Goal: Task Accomplishment & Management: Use online tool/utility

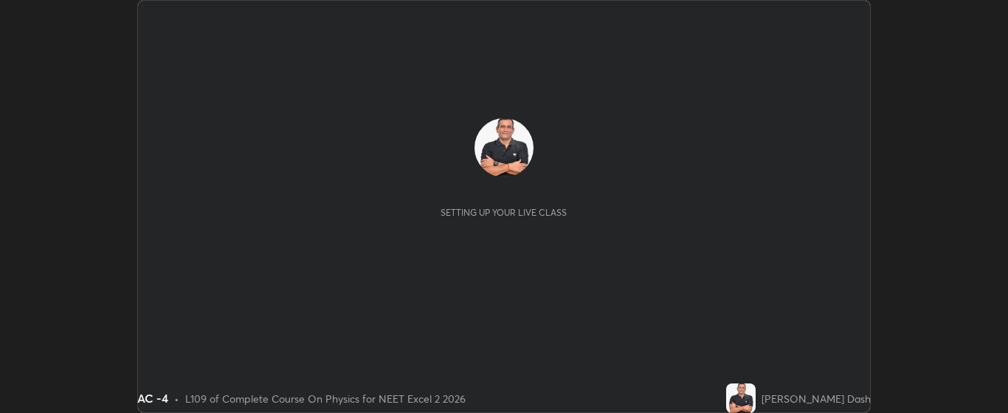
scroll to position [413, 1008]
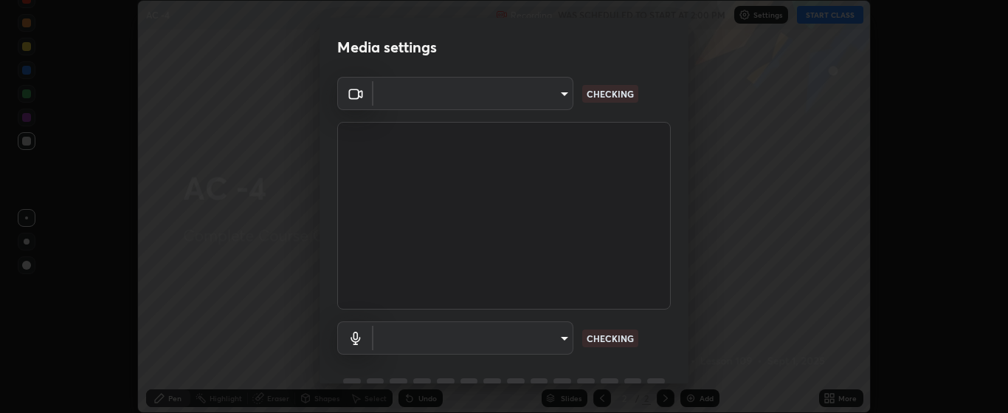
type input "bdf1d9f3bca52f971e18e8a0044631de21cc90e990e9184687b770e2af72e9a3"
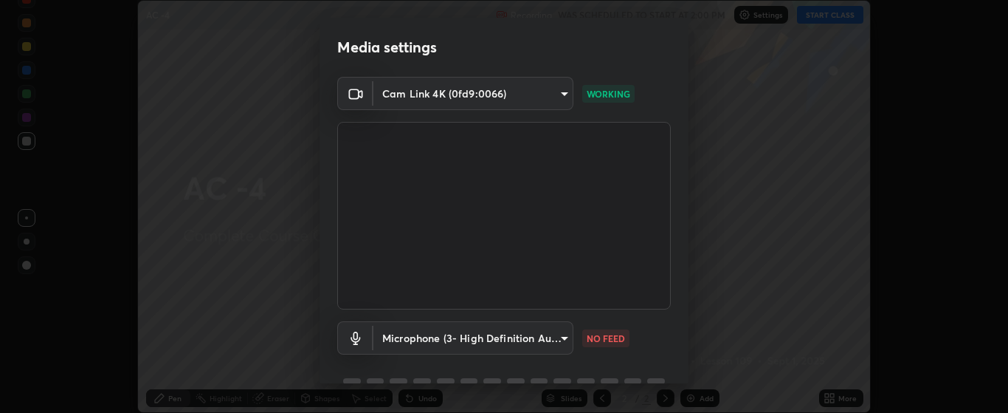
click at [562, 340] on body "Erase all AC -4 Recording WAS SCHEDULED TO START AT 2:00 PM Settings START CLAS…" at bounding box center [504, 206] width 1008 height 413
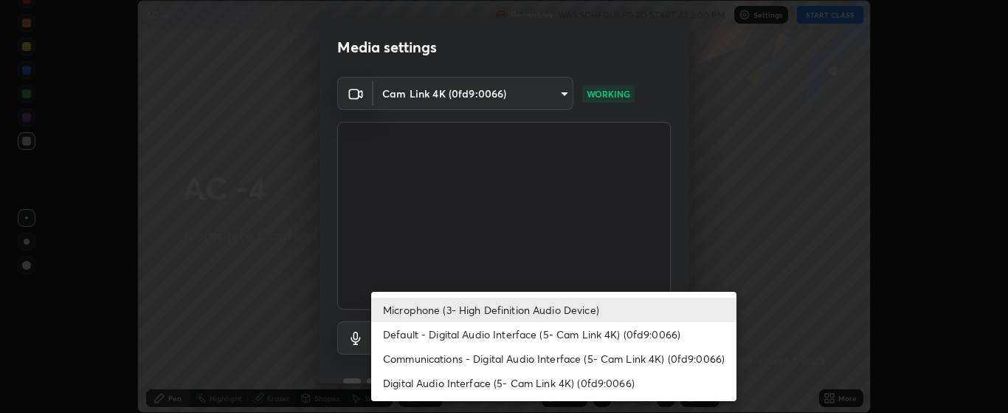
click at [568, 334] on li "Default - Digital Audio Interface (5- Cam Link 4K) (0fd9:0066)" at bounding box center [553, 334] width 365 height 24
type input "default"
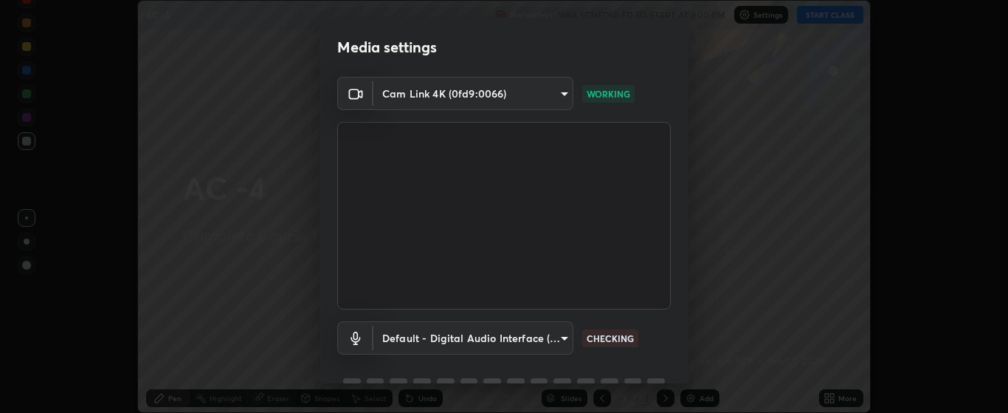
scroll to position [72, 0]
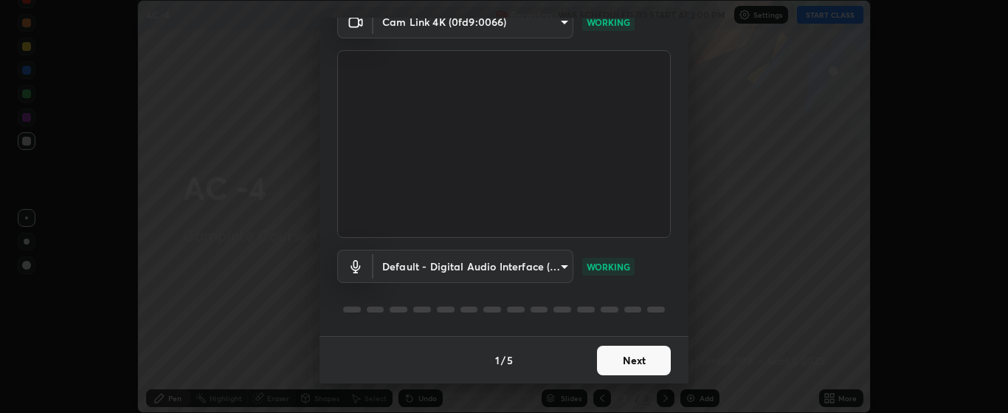
click at [623, 360] on button "Next" at bounding box center [634, 360] width 74 height 30
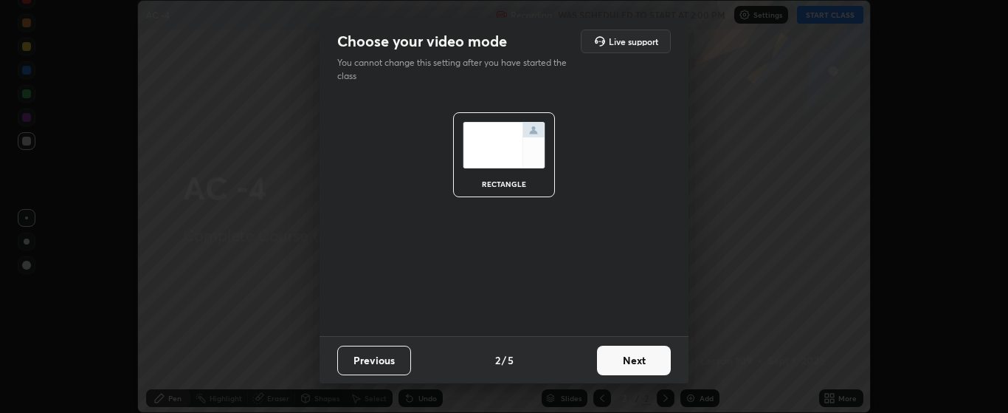
click at [628, 360] on button "Next" at bounding box center [634, 360] width 74 height 30
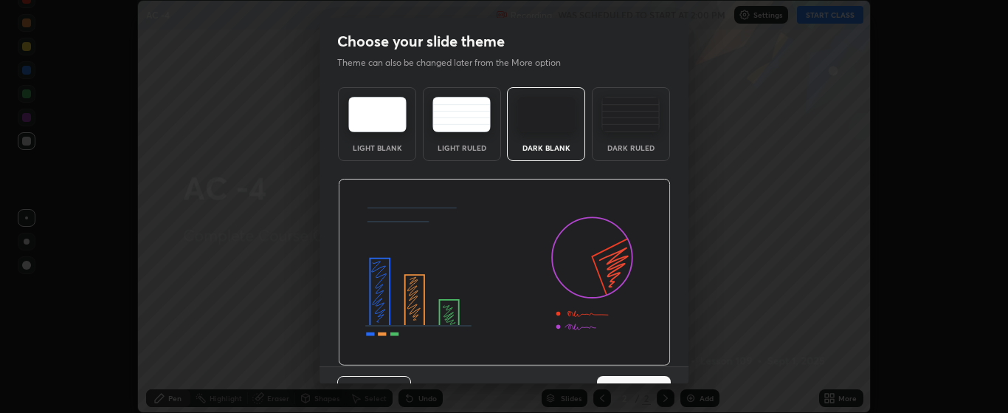
scroll to position [30, 0]
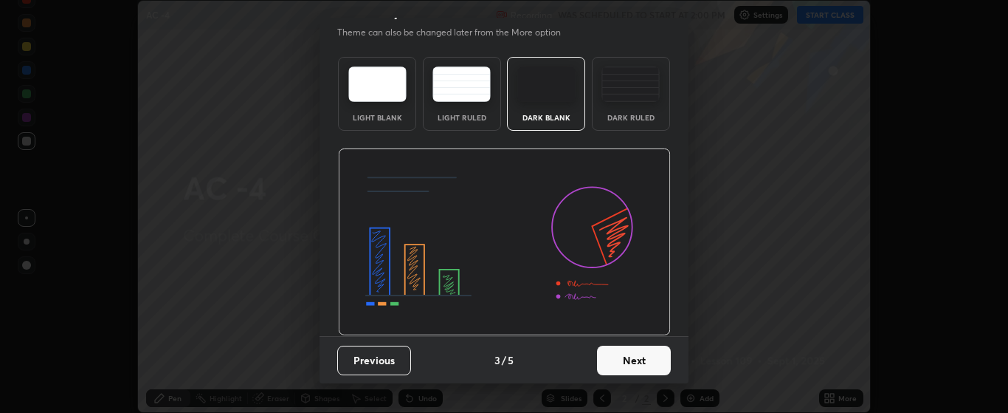
click at [641, 358] on button "Next" at bounding box center [634, 360] width 74 height 30
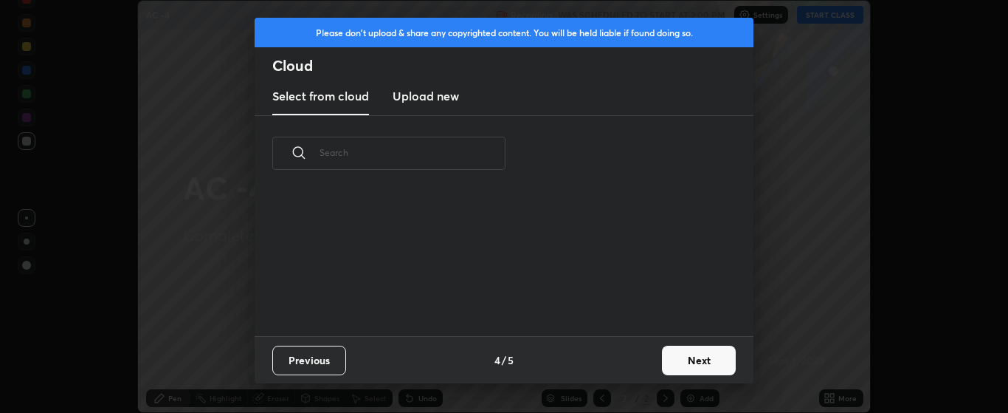
scroll to position [145, 474]
click at [678, 358] on button "Next" at bounding box center [699, 360] width 74 height 30
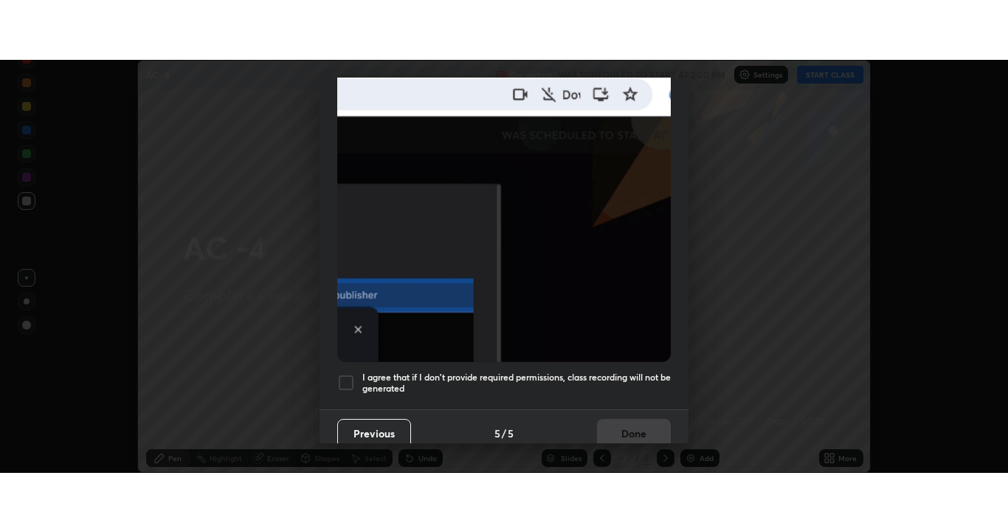
scroll to position [369, 0]
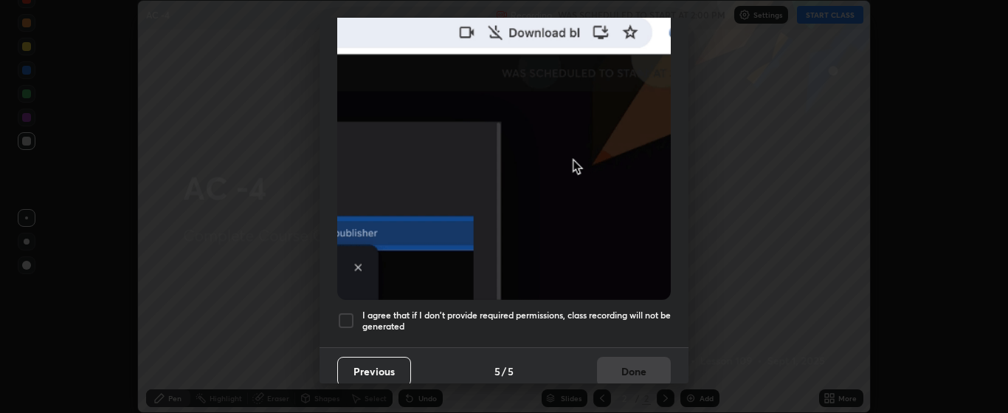
click at [351, 312] on div at bounding box center [346, 321] width 18 height 18
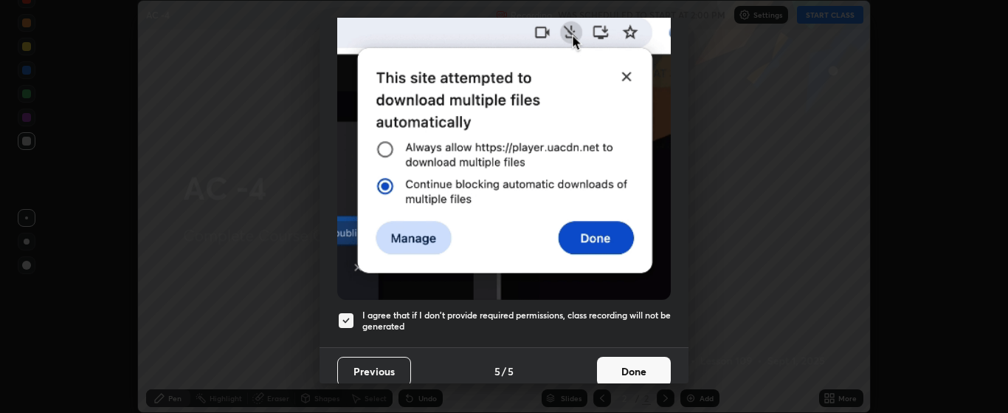
click at [627, 363] on button "Done" at bounding box center [634, 372] width 74 height 30
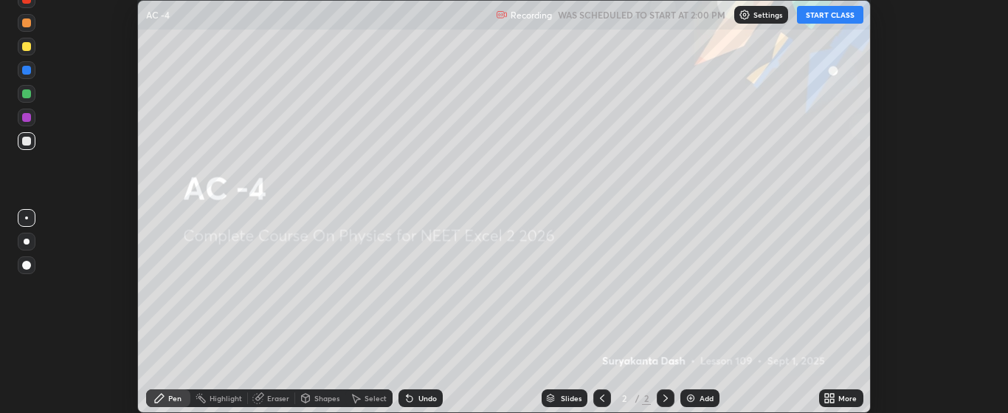
click at [701, 399] on div "Add" at bounding box center [707, 397] width 14 height 7
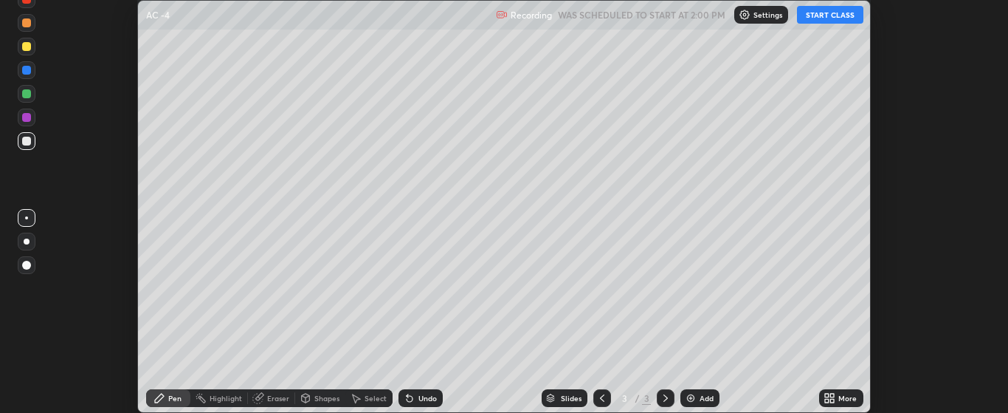
click at [833, 395] on icon at bounding box center [833, 395] width 4 height 4
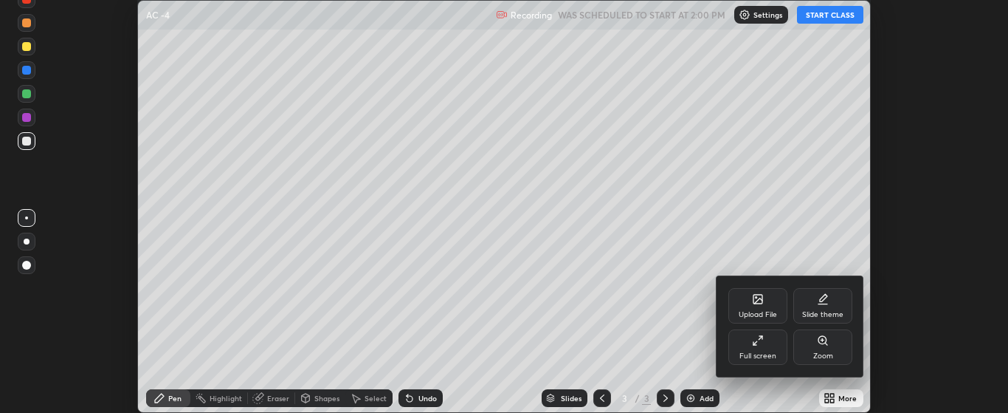
click at [763, 348] on div "Full screen" at bounding box center [758, 346] width 59 height 35
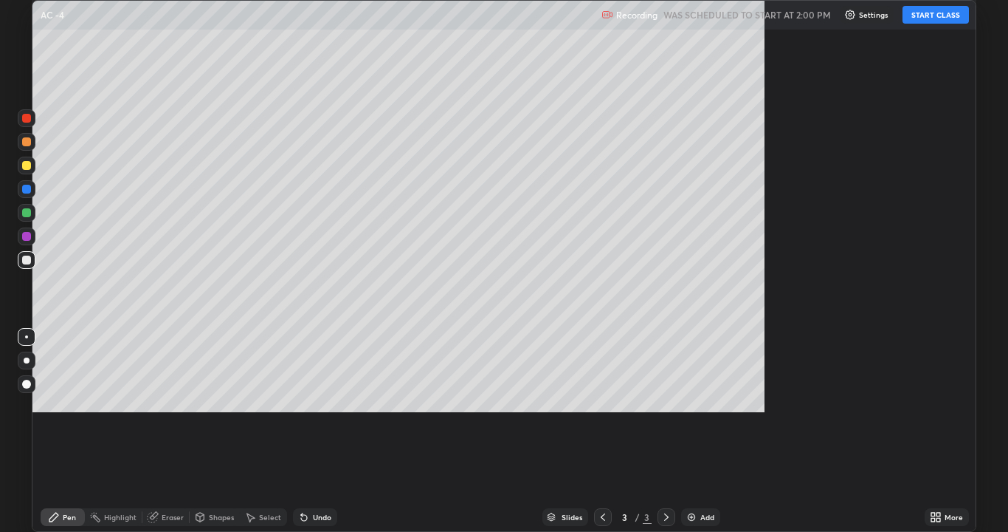
scroll to position [532, 1008]
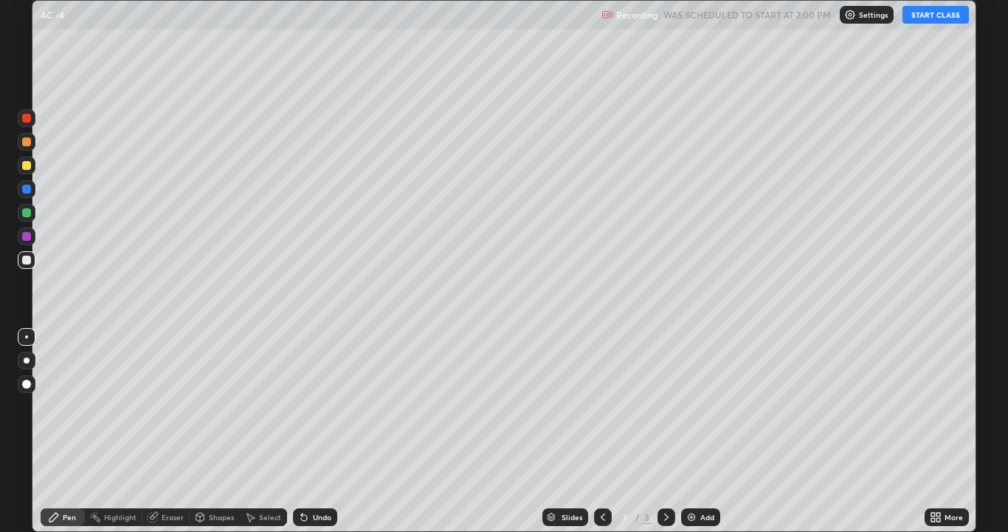
click at [929, 16] on button "START CLASS" at bounding box center [936, 15] width 66 height 18
click at [327, 412] on div "Undo" at bounding box center [322, 516] width 18 height 7
click at [323, 412] on div "Undo" at bounding box center [322, 516] width 18 height 7
click at [325, 412] on div "Undo" at bounding box center [322, 516] width 18 height 7
click at [316, 412] on div "Undo" at bounding box center [322, 516] width 18 height 7
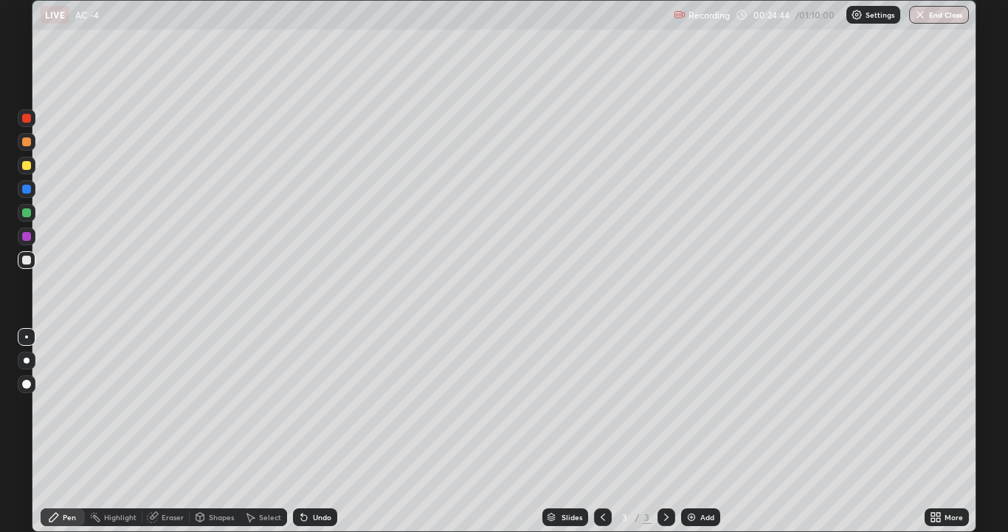
click at [695, 412] on div "Add" at bounding box center [700, 517] width 39 height 18
click at [32, 137] on div at bounding box center [27, 142] width 18 height 18
click at [602, 412] on icon at bounding box center [603, 517] width 12 height 12
click at [665, 412] on icon at bounding box center [667, 517] width 12 height 12
click at [30, 164] on div at bounding box center [26, 165] width 9 height 9
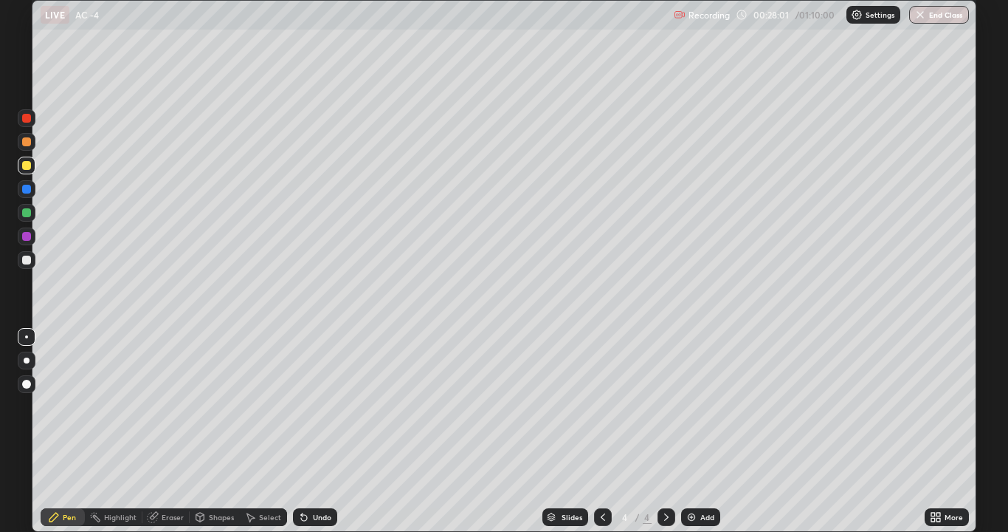
click at [239, 26] on div "LIVE AC -4" at bounding box center [354, 15] width 627 height 30
click at [24, 215] on div at bounding box center [26, 212] width 9 height 9
click at [28, 168] on div at bounding box center [26, 165] width 9 height 9
click at [28, 216] on div at bounding box center [26, 212] width 9 height 9
click at [25, 165] on div at bounding box center [26, 165] width 9 height 9
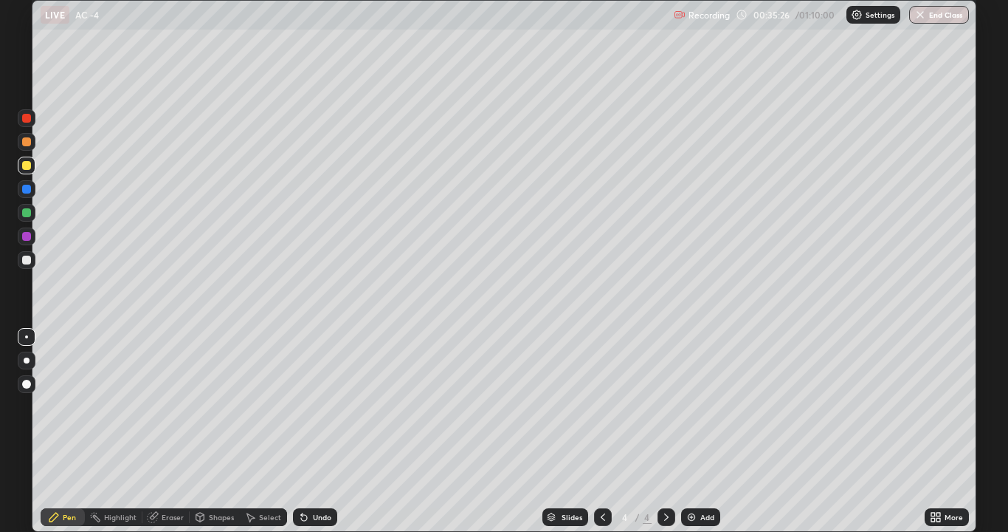
click at [26, 213] on div at bounding box center [26, 212] width 9 height 9
click at [26, 168] on div at bounding box center [26, 165] width 9 height 9
click at [184, 412] on div "Eraser" at bounding box center [165, 517] width 47 height 18
click at [82, 412] on div "Pen" at bounding box center [63, 517] width 44 height 18
click at [27, 213] on div at bounding box center [26, 212] width 9 height 9
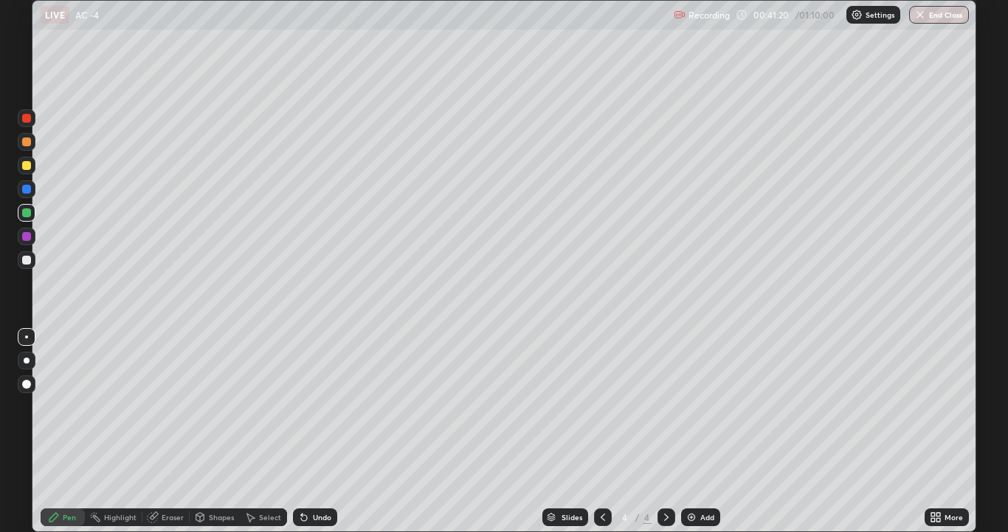
click at [940, 412] on div "More" at bounding box center [947, 517] width 44 height 30
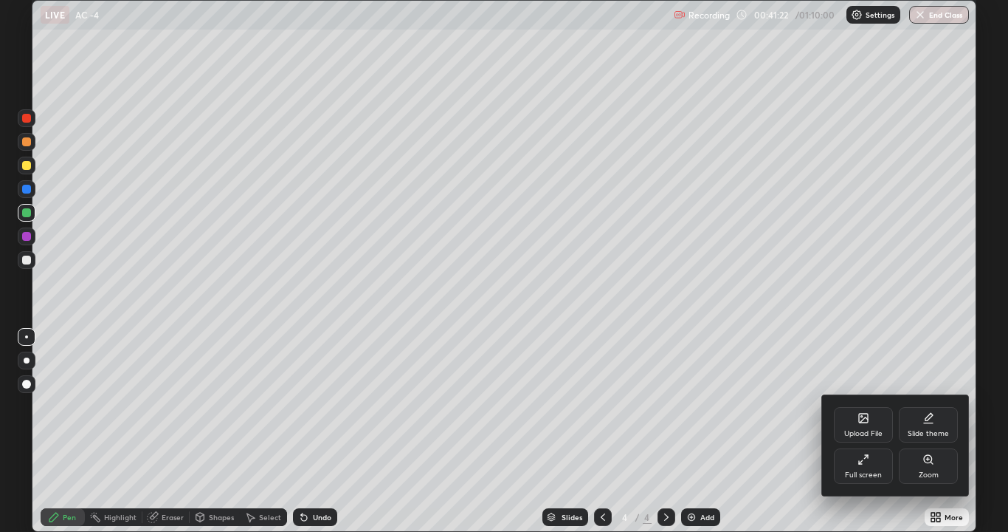
click at [766, 412] on div at bounding box center [504, 266] width 1008 height 532
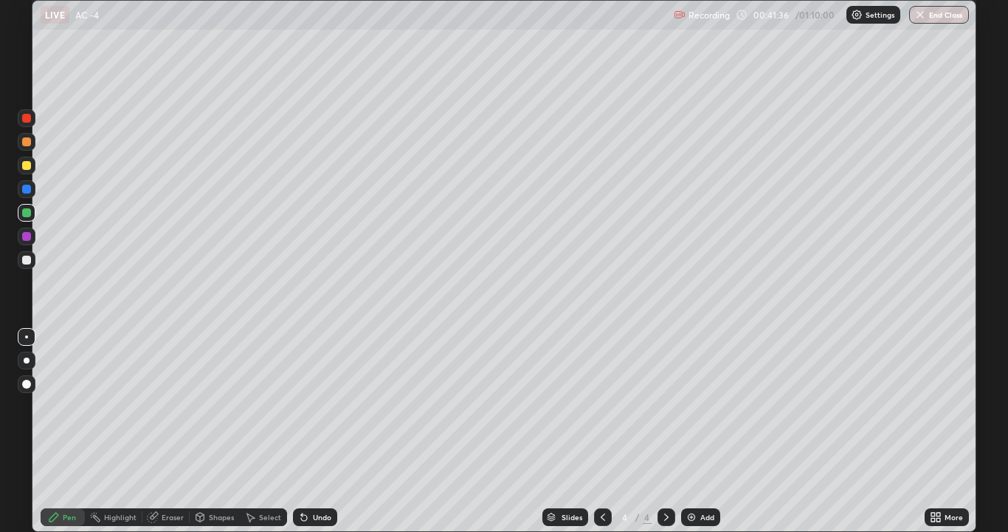
click at [27, 236] on div at bounding box center [26, 236] width 9 height 9
click at [695, 412] on img at bounding box center [692, 517] width 12 height 12
click at [24, 210] on div at bounding box center [26, 212] width 9 height 9
click at [27, 189] on div at bounding box center [26, 189] width 9 height 9
click at [26, 216] on div at bounding box center [26, 212] width 9 height 9
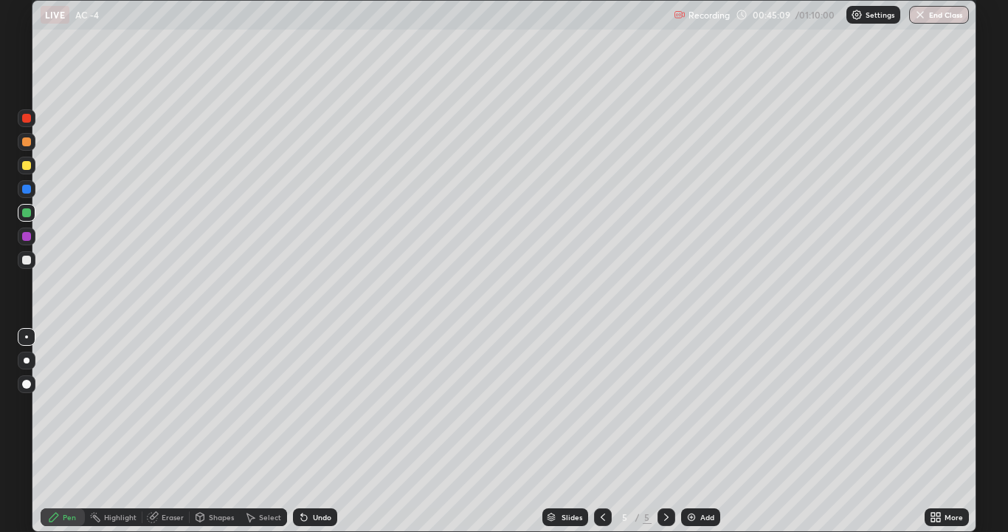
click at [602, 412] on icon at bounding box center [603, 517] width 12 height 12
click at [665, 412] on icon at bounding box center [667, 517] width 12 height 12
click at [26, 162] on div at bounding box center [26, 165] width 9 height 9
click at [29, 214] on div at bounding box center [26, 212] width 9 height 9
click at [33, 164] on div at bounding box center [27, 165] width 18 height 18
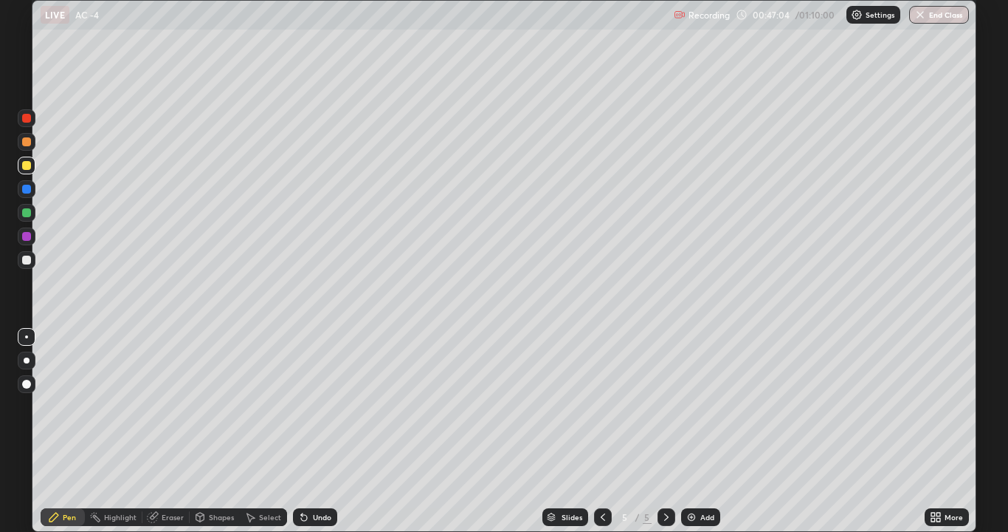
click at [24, 206] on div at bounding box center [27, 213] width 18 height 18
click at [605, 412] on icon at bounding box center [603, 517] width 12 height 12
click at [665, 412] on icon at bounding box center [667, 517] width 12 height 12
click at [602, 412] on icon at bounding box center [603, 517] width 12 height 12
click at [671, 412] on div at bounding box center [667, 517] width 18 height 18
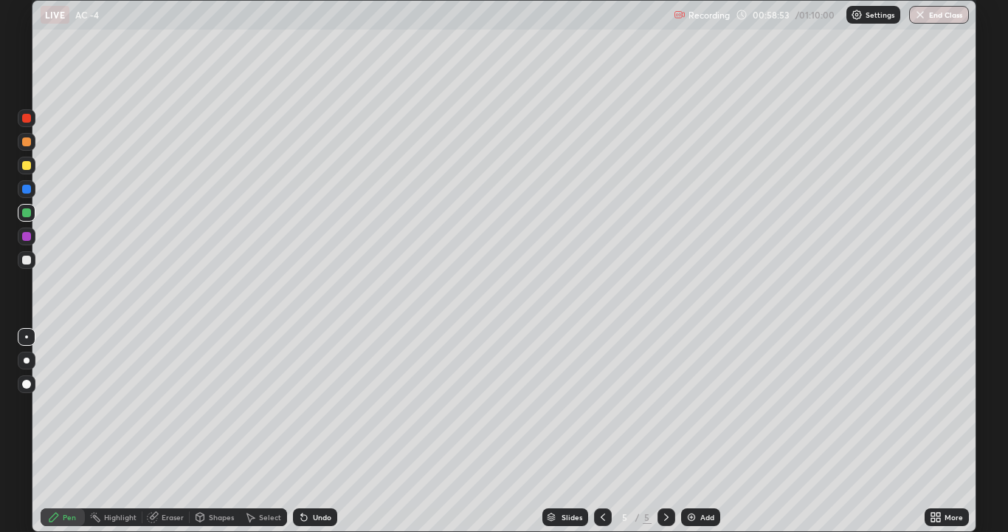
click at [602, 412] on icon at bounding box center [603, 517] width 12 height 12
click at [663, 412] on icon at bounding box center [667, 517] width 12 height 12
click at [955, 14] on button "End Class" at bounding box center [939, 15] width 60 height 18
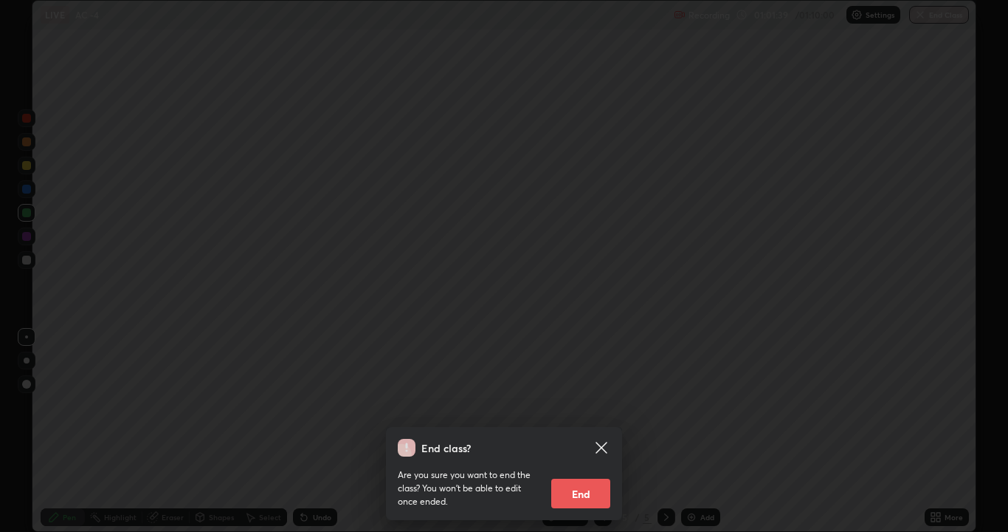
click at [181, 297] on div "End class? Are you sure you want to end the class? You won’t be able to edit on…" at bounding box center [504, 266] width 1008 height 532
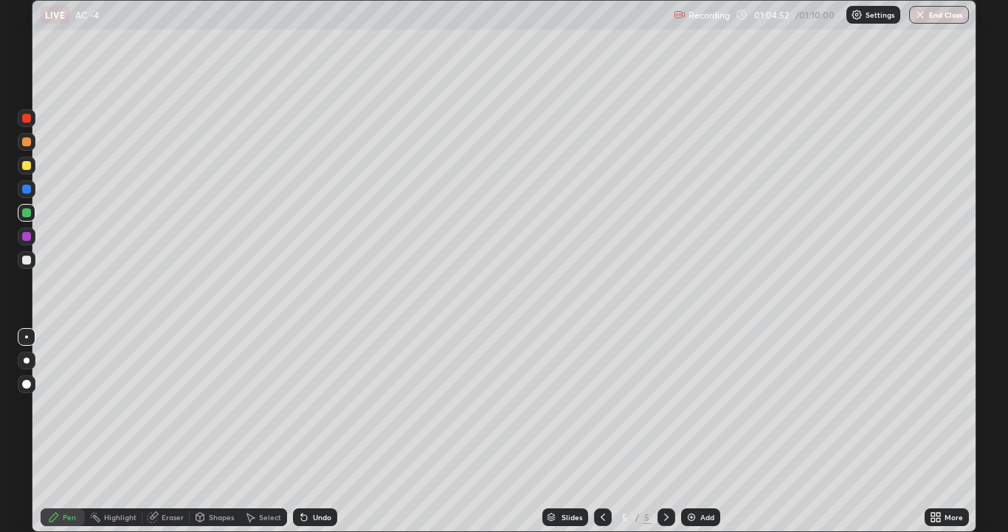
click at [949, 11] on button "End Class" at bounding box center [939, 15] width 60 height 18
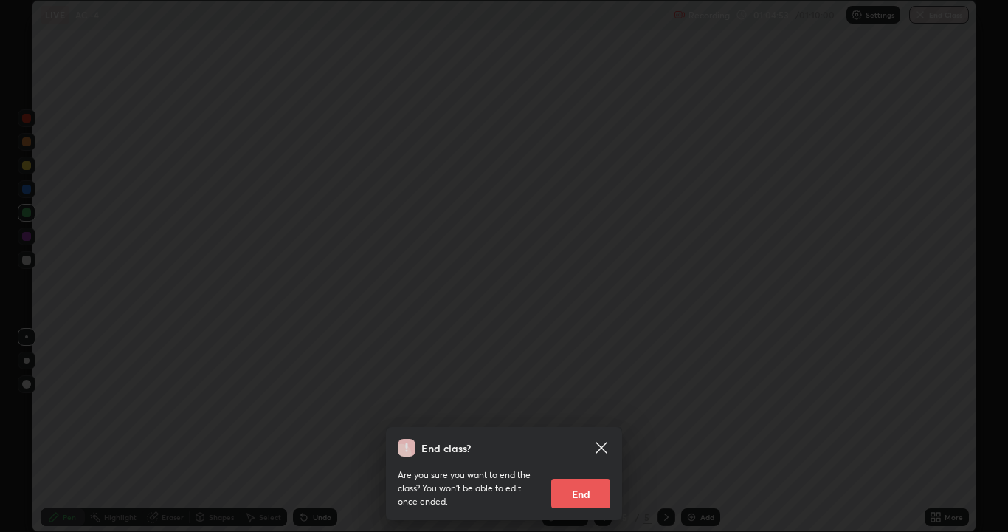
click at [597, 412] on button "End" at bounding box center [580, 493] width 59 height 30
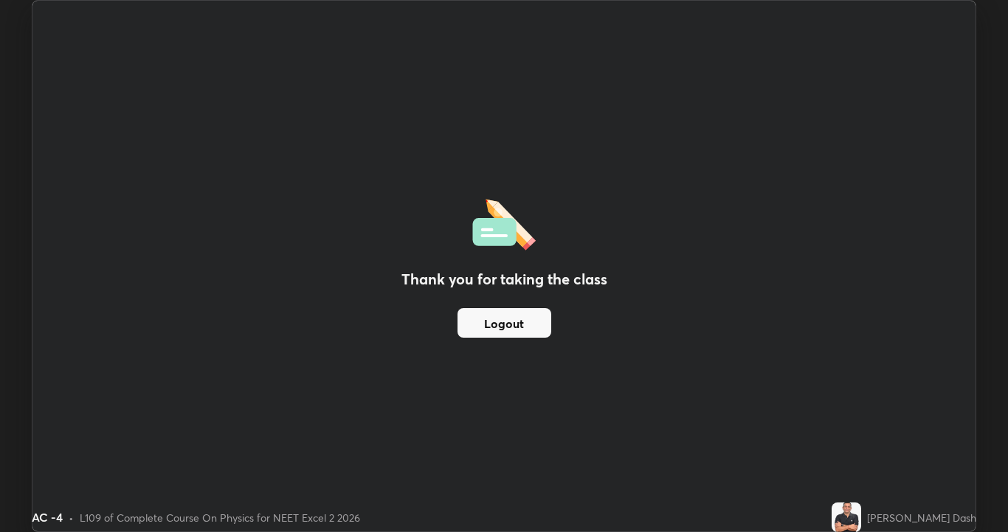
click at [509, 321] on button "Logout" at bounding box center [505, 323] width 94 height 30
click at [512, 316] on button "Logout" at bounding box center [505, 323] width 94 height 30
click at [501, 320] on button "Logout" at bounding box center [505, 323] width 94 height 30
click at [520, 320] on button "Logout" at bounding box center [505, 323] width 94 height 30
click at [503, 324] on button "Logout" at bounding box center [505, 323] width 94 height 30
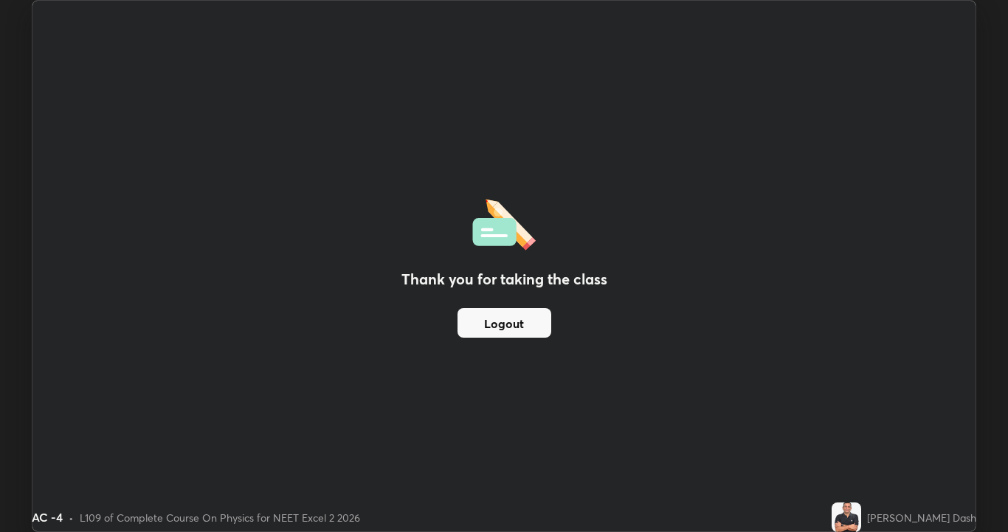
click at [503, 324] on button "Logout" at bounding box center [505, 323] width 94 height 30
click at [524, 330] on button "Logout" at bounding box center [505, 323] width 94 height 30
